Goal: Use online tool/utility: Utilize a website feature to perform a specific function

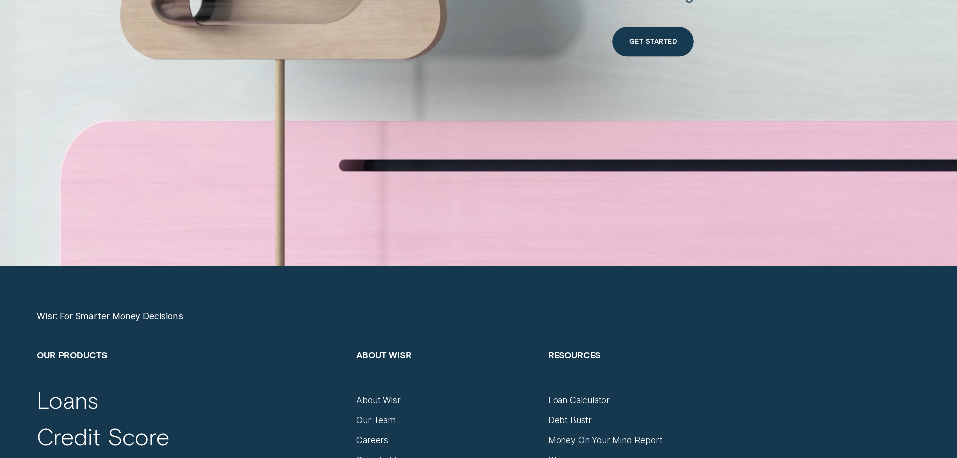
scroll to position [4170, 0]
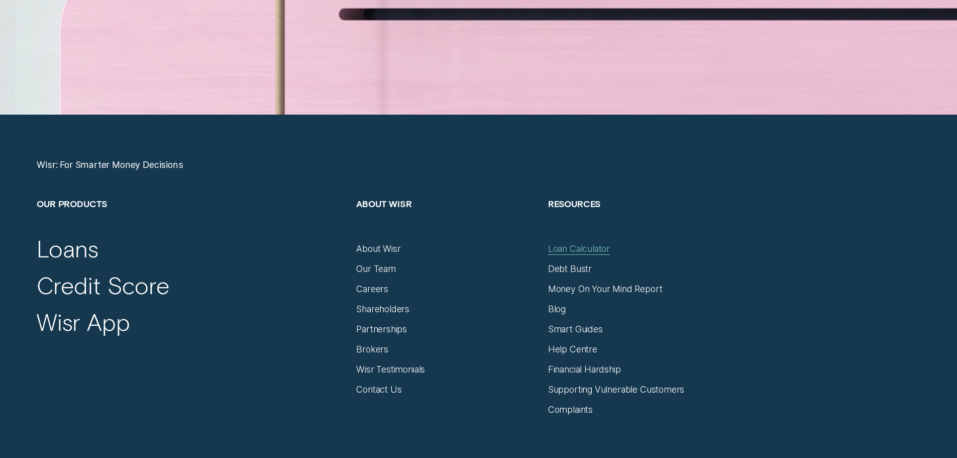
click at [585, 248] on div "Loan Calculator" at bounding box center [579, 248] width 62 height 11
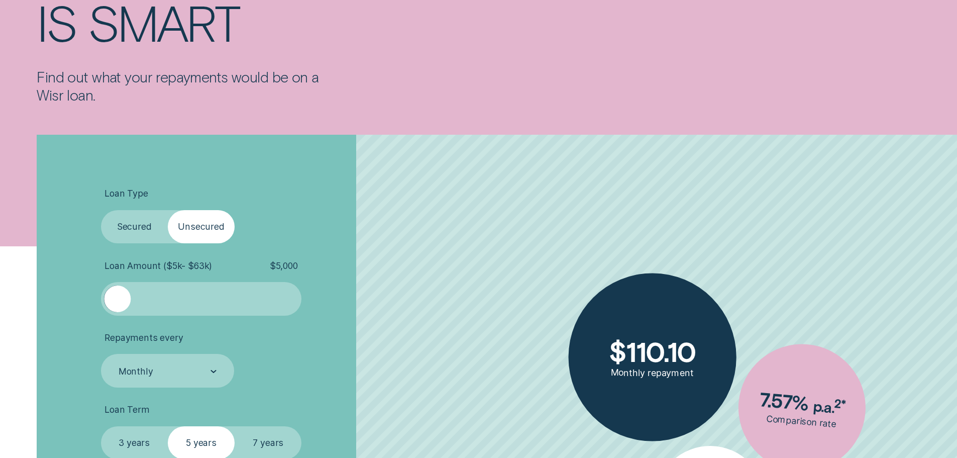
scroll to position [201, 0]
click at [124, 226] on label "Secured" at bounding box center [134, 227] width 67 height 34
click at [101, 210] on input "Secured" at bounding box center [101, 210] width 0 height 0
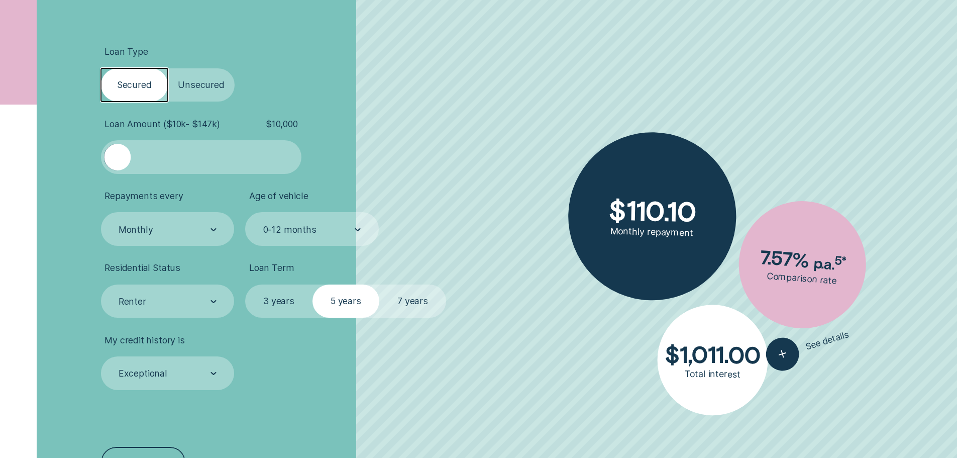
scroll to position [352, 0]
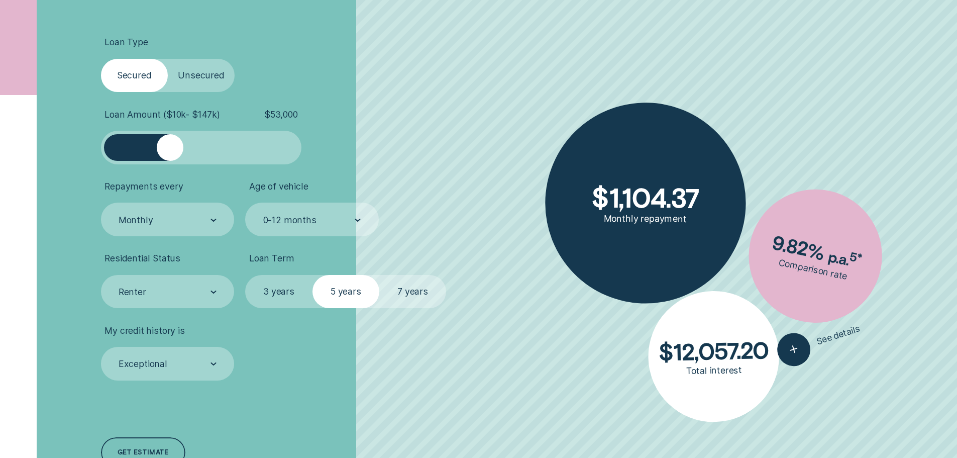
drag, startPoint x: 113, startPoint y: 145, endPoint x: 170, endPoint y: 156, distance: 57.7
click at [170, 156] on div at bounding box center [170, 147] width 27 height 27
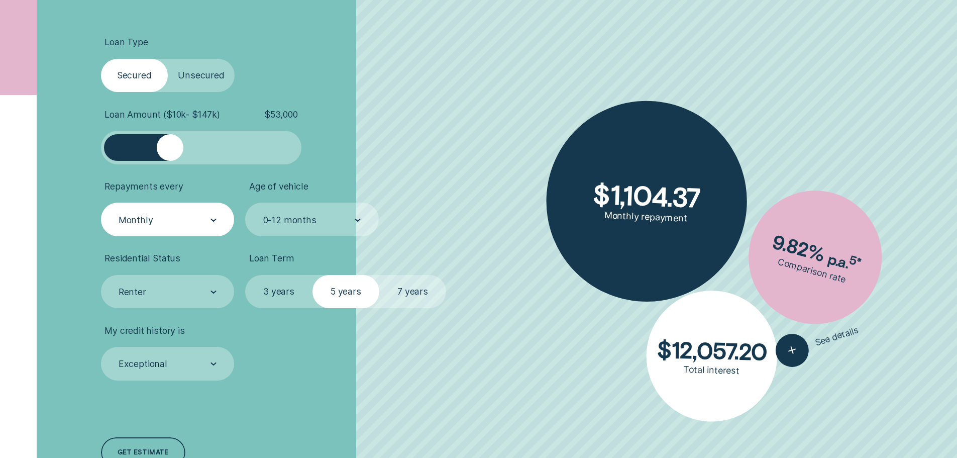
click at [182, 217] on div "Monthly" at bounding box center [167, 220] width 99 height 13
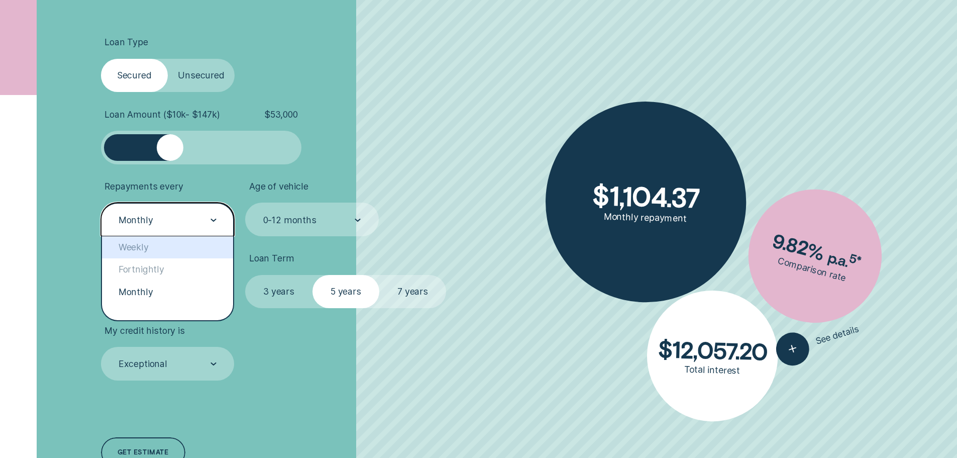
click at [156, 251] on div "Weekly" at bounding box center [168, 247] width 132 height 22
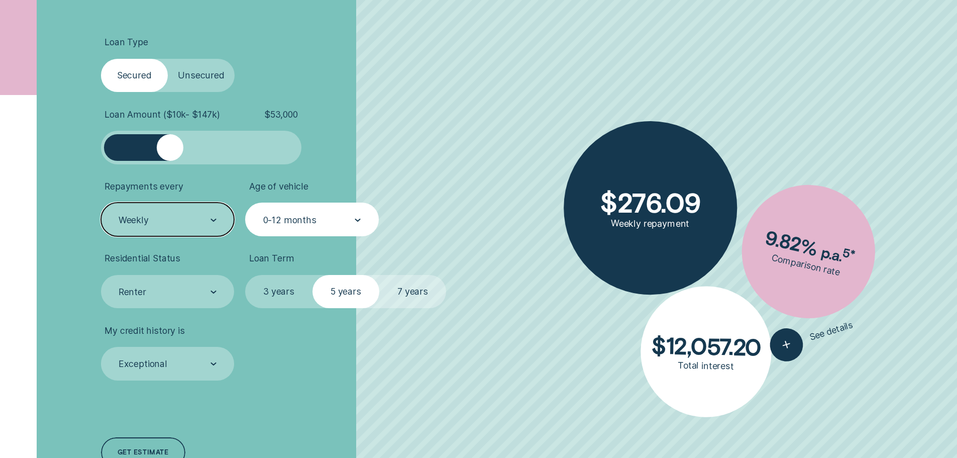
click at [327, 228] on div "0-12 months" at bounding box center [312, 219] width 134 height 34
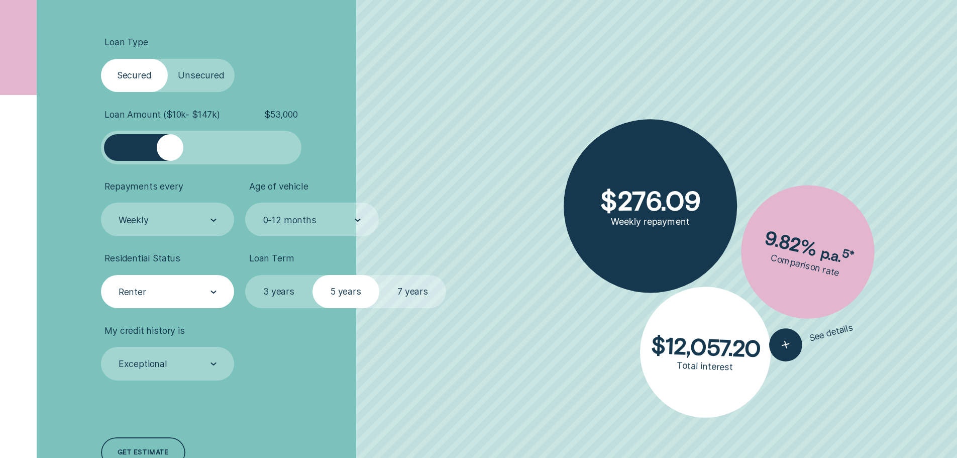
click at [199, 291] on div "Renter" at bounding box center [167, 291] width 99 height 13
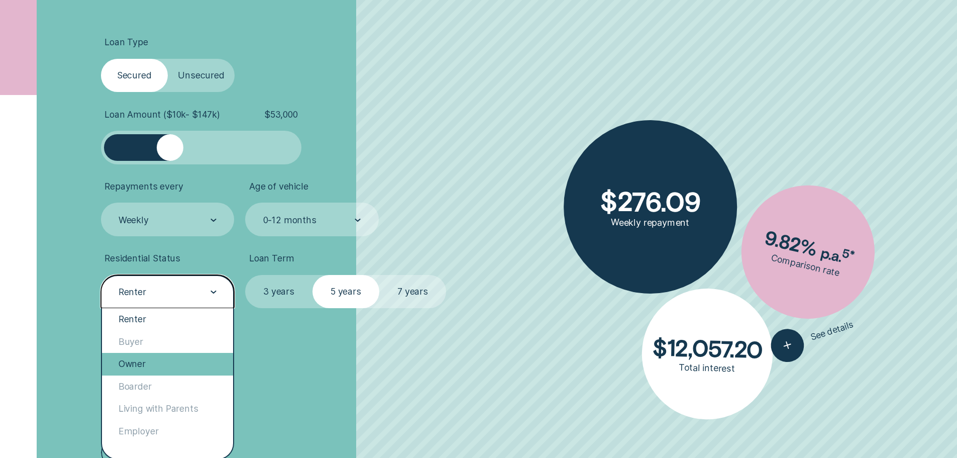
click at [167, 365] on div "Owner" at bounding box center [168, 364] width 132 height 22
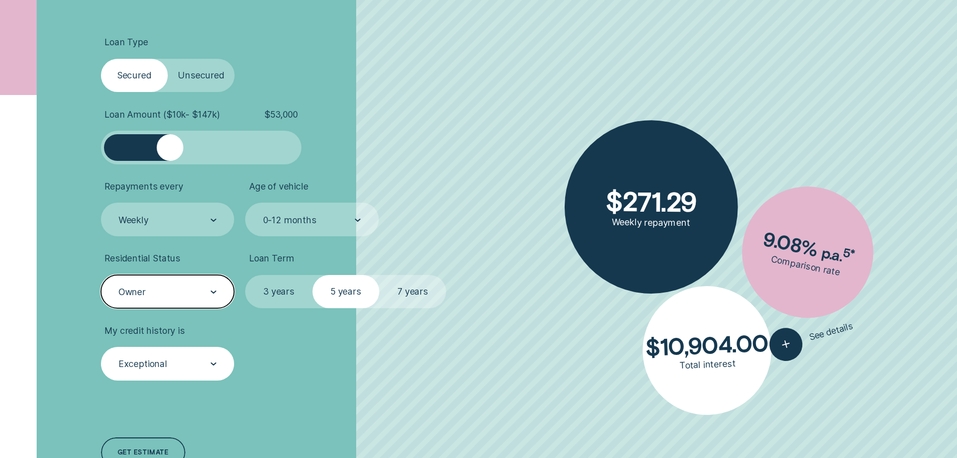
click at [201, 374] on div "Exceptional" at bounding box center [168, 364] width 134 height 34
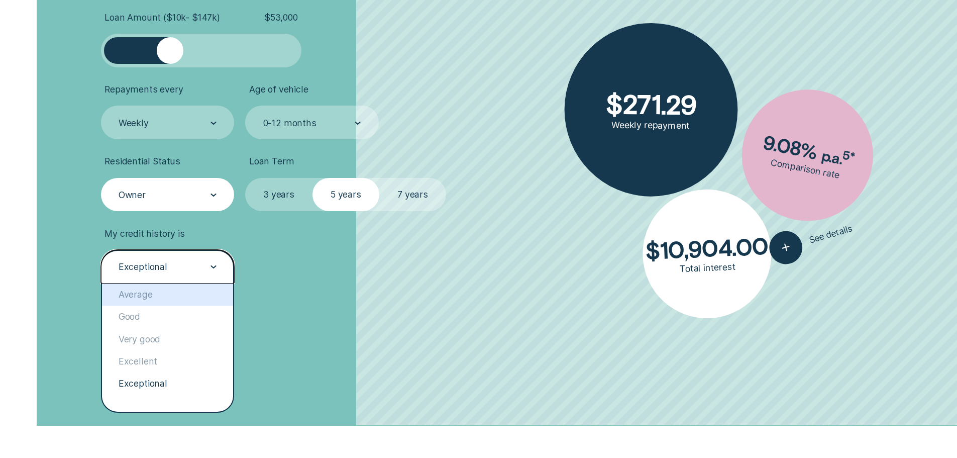
scroll to position [452, 0]
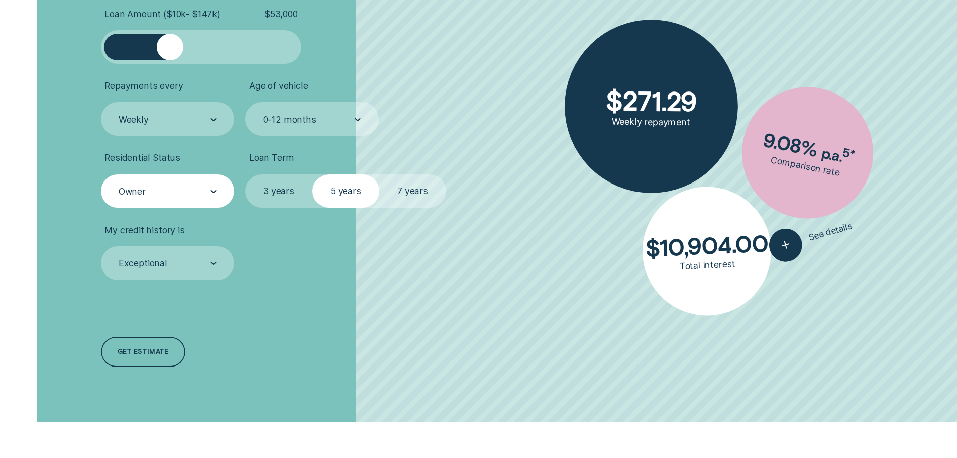
click at [303, 344] on div "Loan Type Select Loan Type Secured Unsecured Loan Amount ( $10k - $147k ) $ 53,…" at bounding box center [255, 152] width 320 height 539
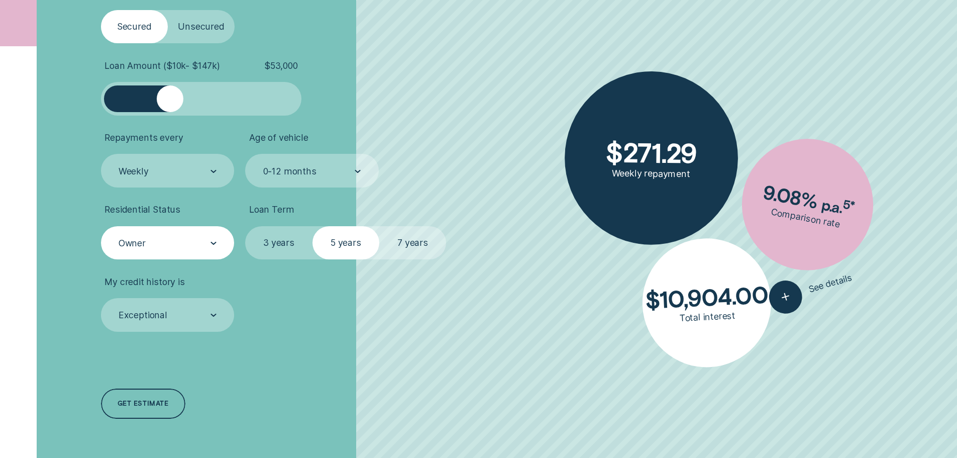
scroll to position [352, 0]
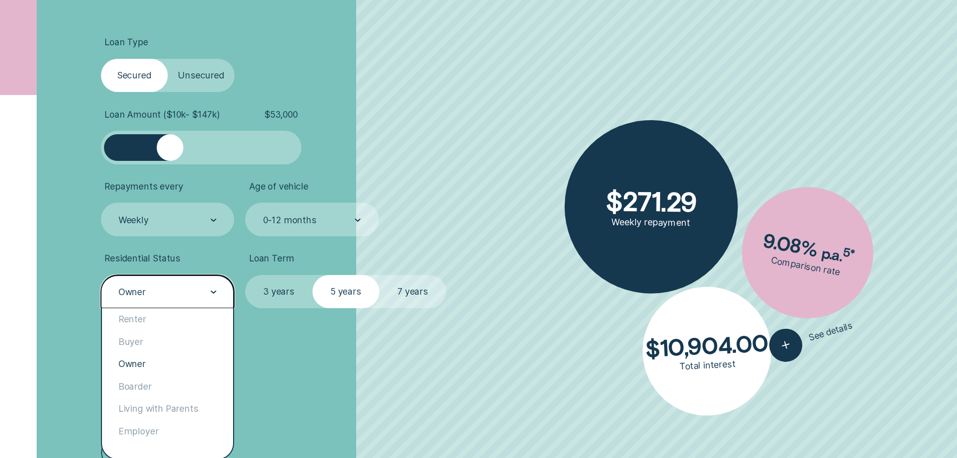
click at [188, 290] on div "Owner" at bounding box center [167, 291] width 99 height 13
click at [170, 317] on div "Renter" at bounding box center [168, 319] width 132 height 22
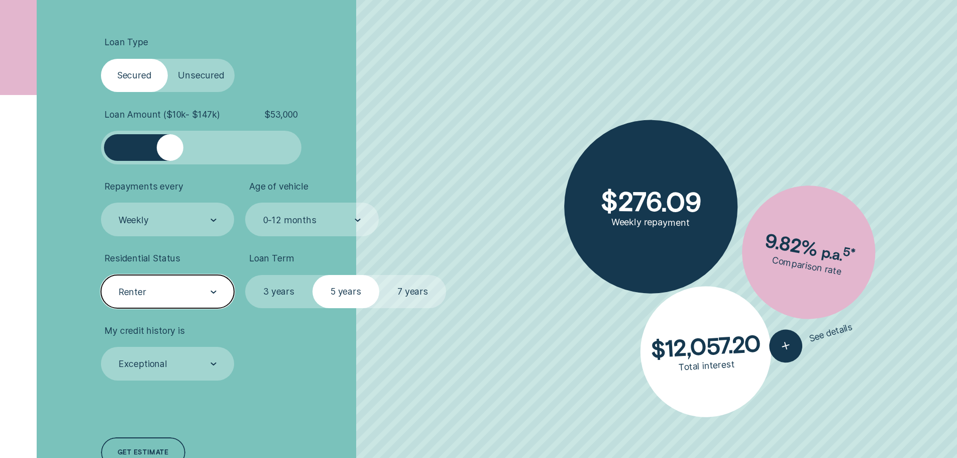
click at [173, 290] on div "Renter" at bounding box center [167, 291] width 99 height 13
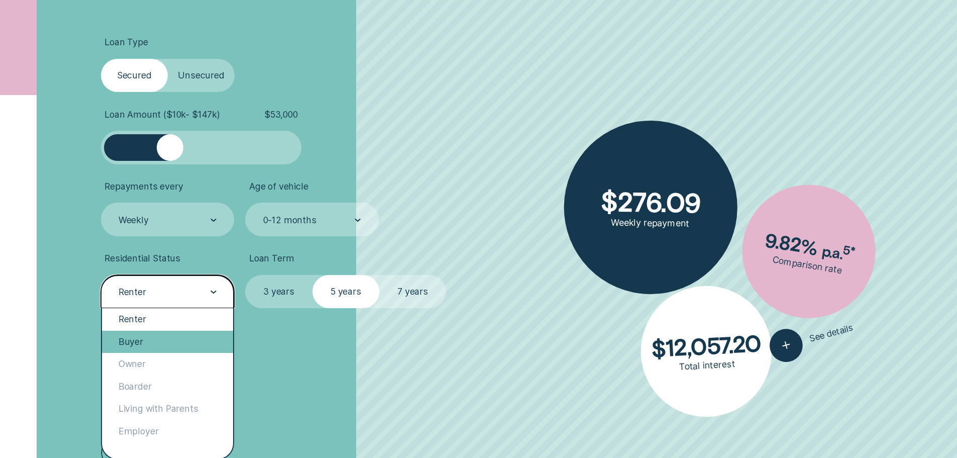
click at [153, 342] on div "Buyer" at bounding box center [168, 342] width 132 height 22
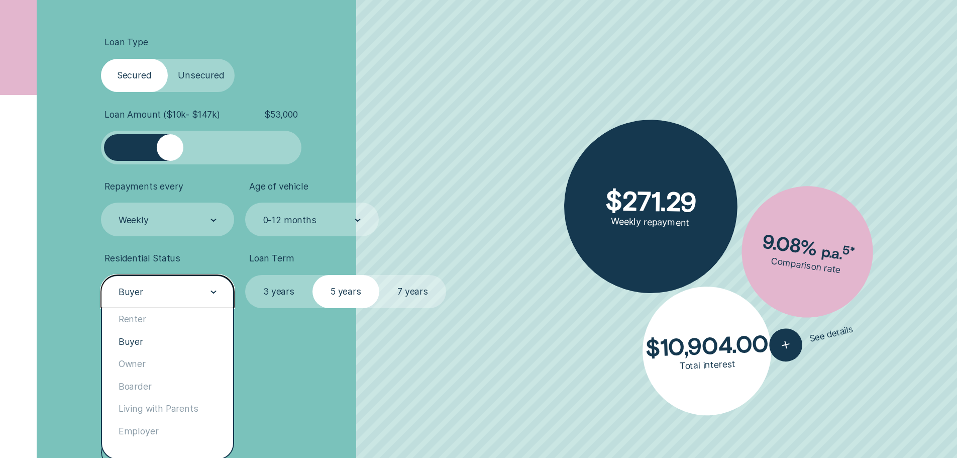
click at [157, 296] on div "Buyer" at bounding box center [167, 291] width 99 height 13
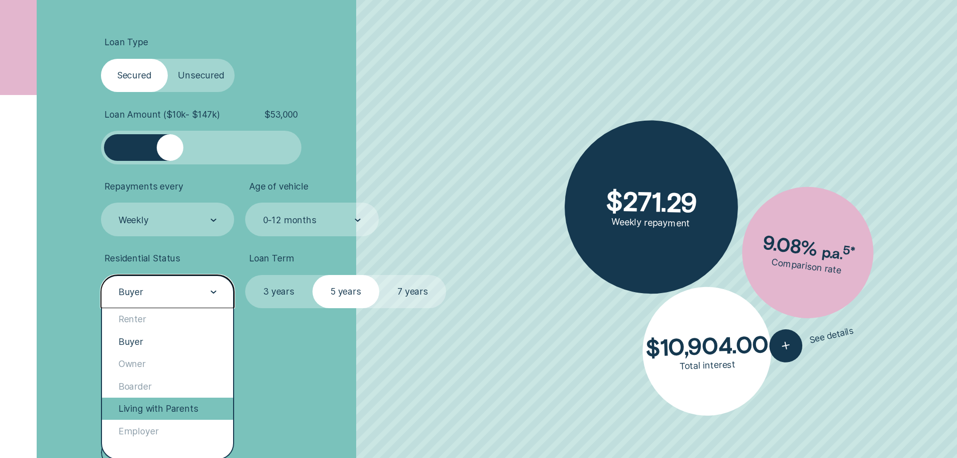
click at [158, 412] on div "Living with Parents" at bounding box center [168, 408] width 132 height 22
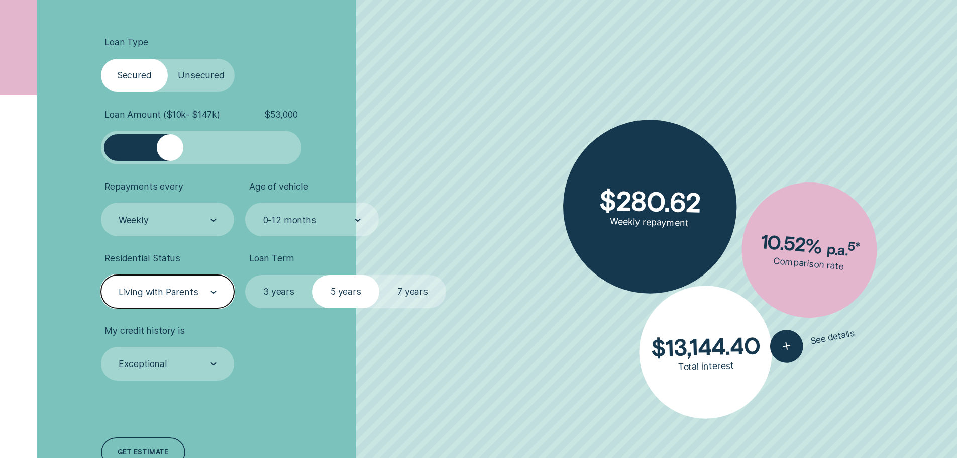
click at [194, 292] on div "Living with Parents" at bounding box center [159, 291] width 80 height 11
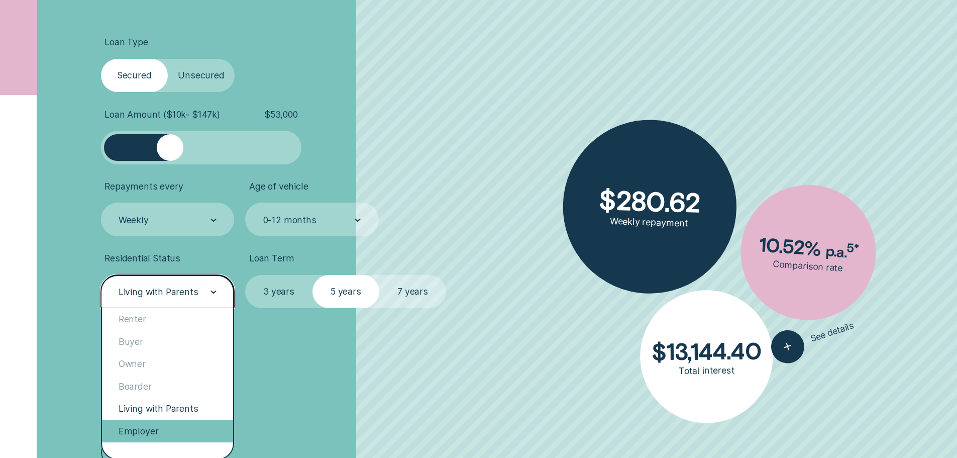
click at [172, 427] on div "Employer" at bounding box center [168, 431] width 132 height 22
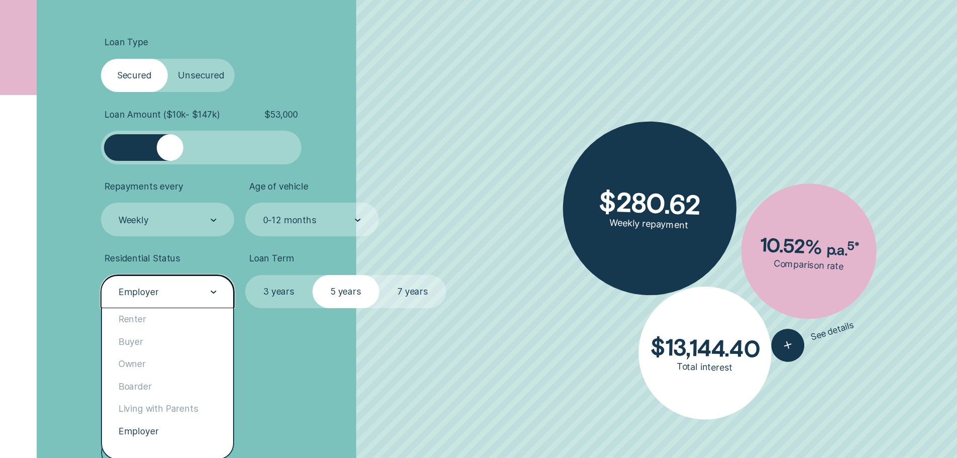
click at [188, 296] on div "Employer" at bounding box center [167, 291] width 99 height 13
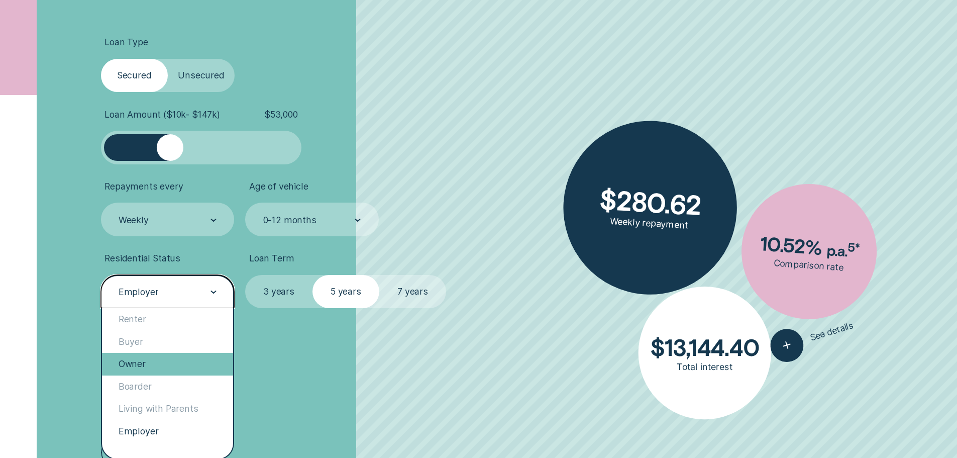
click at [174, 365] on div "Owner" at bounding box center [168, 364] width 132 height 22
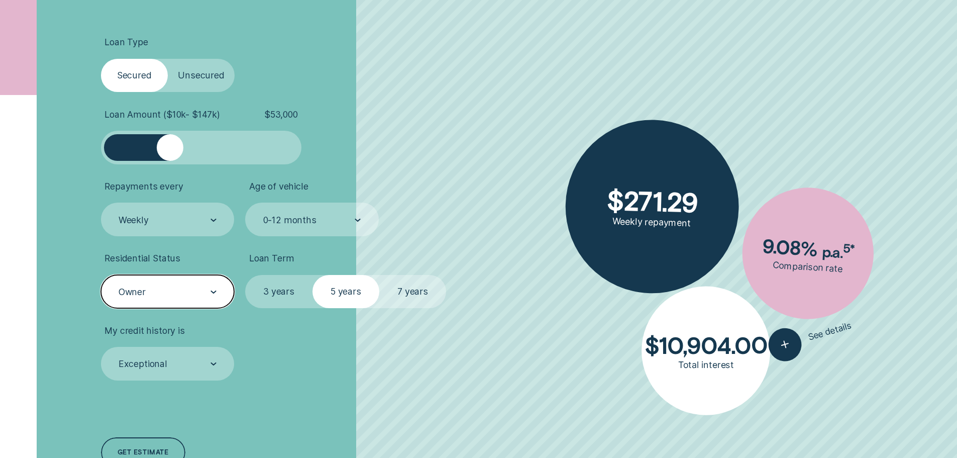
click at [419, 281] on label "7 years" at bounding box center [412, 292] width 67 height 34
click at [379, 275] on input "7 years" at bounding box center [379, 275] width 0 height 0
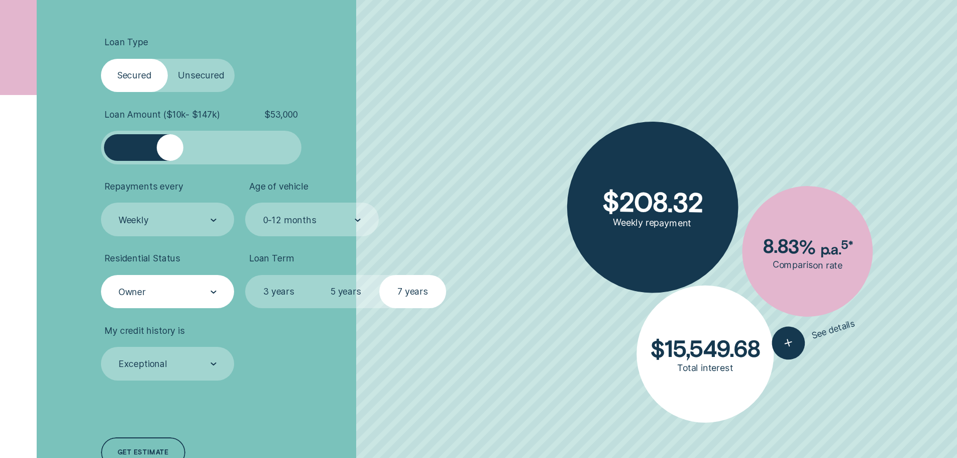
click at [352, 292] on label "5 years" at bounding box center [346, 292] width 67 height 34
click at [313, 275] on input "5 years" at bounding box center [313, 275] width 0 height 0
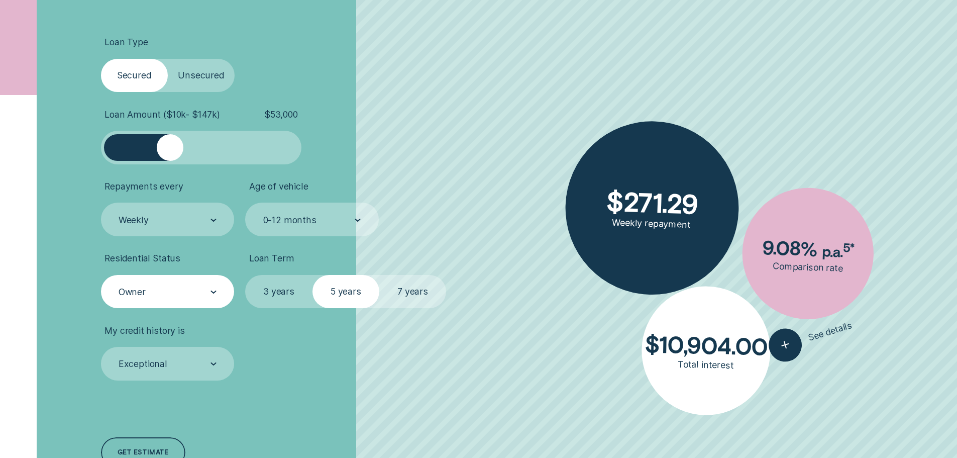
click at [273, 293] on label "3 years" at bounding box center [278, 292] width 67 height 34
click at [245, 275] on input "3 years" at bounding box center [245, 275] width 0 height 0
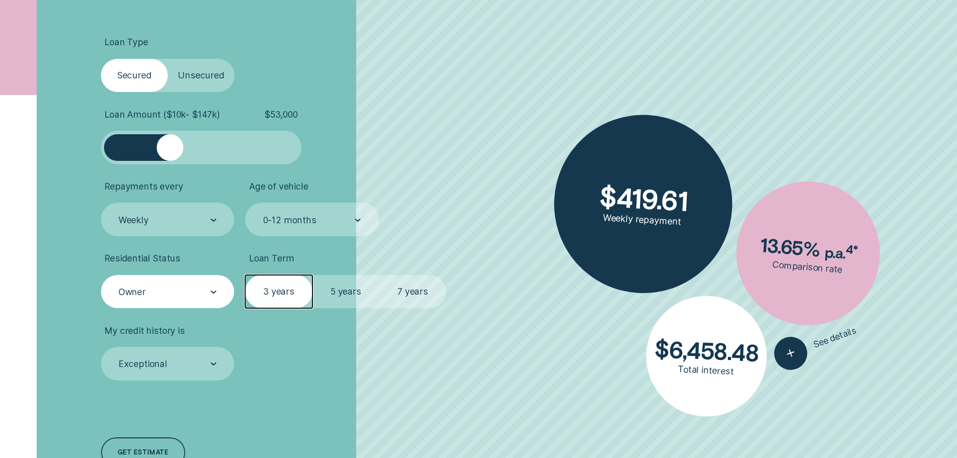
click at [352, 293] on label "5 years" at bounding box center [346, 292] width 67 height 34
click at [313, 275] on input "5 years" at bounding box center [313, 275] width 0 height 0
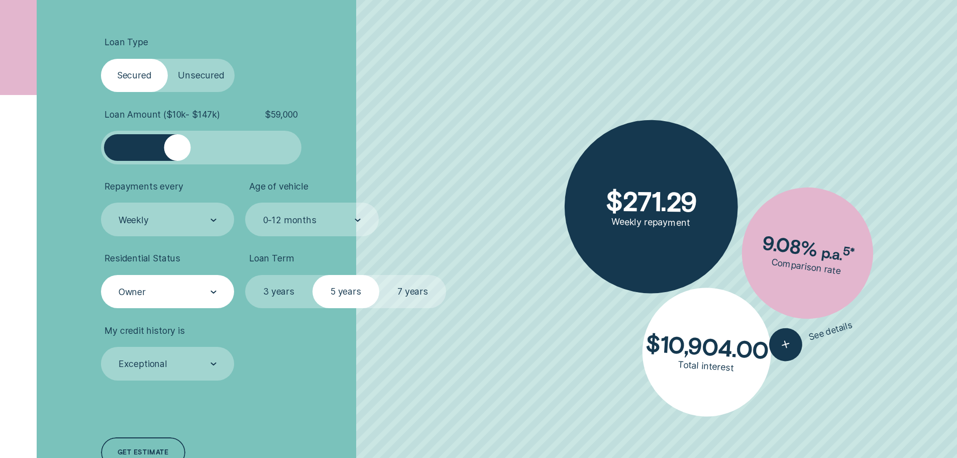
click at [177, 152] on div at bounding box center [177, 147] width 27 height 27
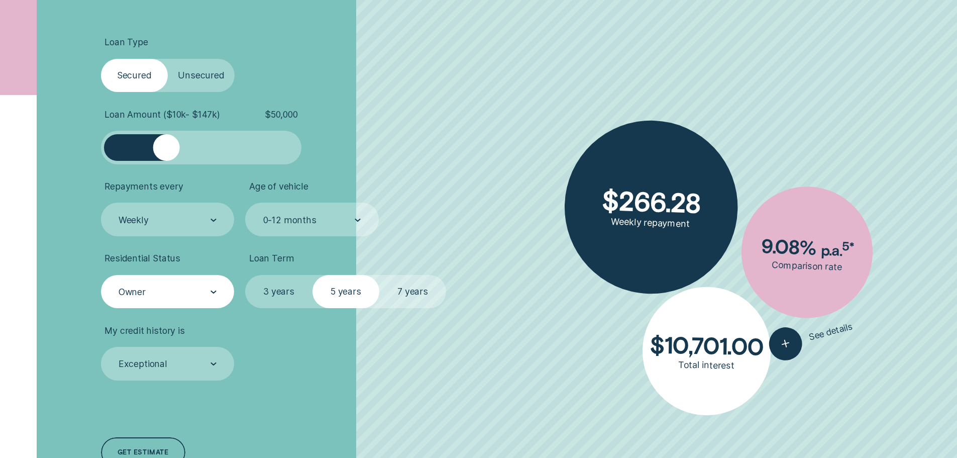
drag, startPoint x: 177, startPoint y: 152, endPoint x: 166, endPoint y: 155, distance: 11.0
click at [166, 155] on div at bounding box center [166, 147] width 27 height 27
